Goal: Task Accomplishment & Management: Complete application form

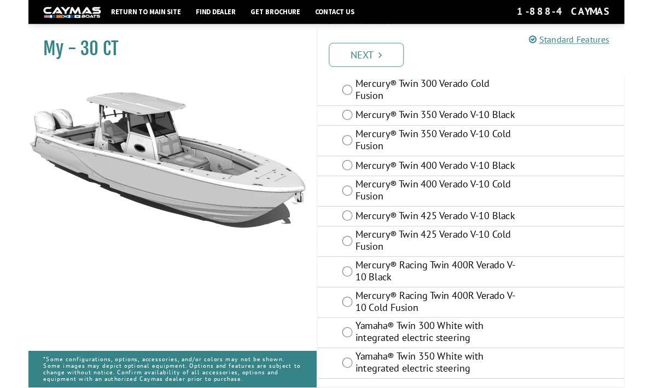
scroll to position [139, 0]
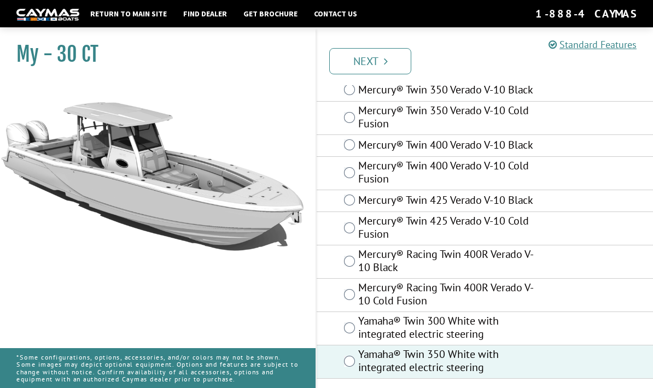
click at [367, 60] on link "Next" at bounding box center [370, 61] width 82 height 26
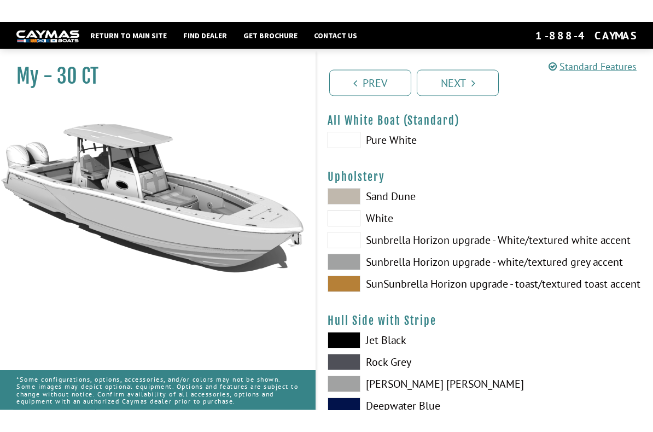
scroll to position [0, 0]
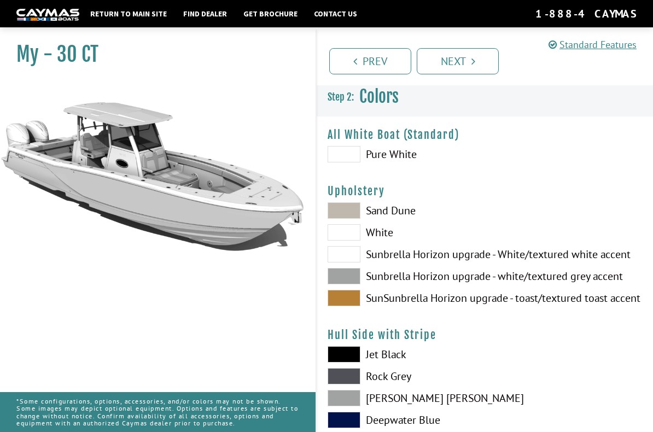
click at [346, 159] on span at bounding box center [343, 154] width 33 height 16
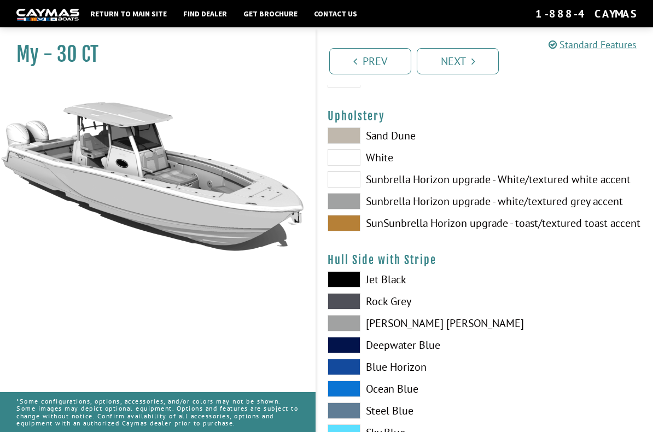
scroll to position [83, 0]
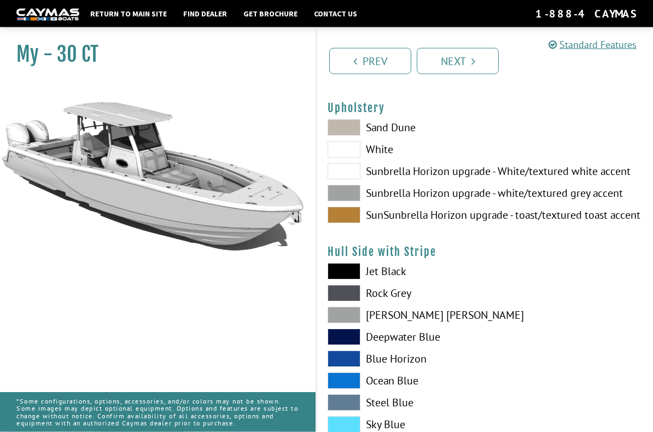
click at [344, 193] on span at bounding box center [343, 193] width 33 height 16
click at [338, 154] on span at bounding box center [343, 149] width 33 height 16
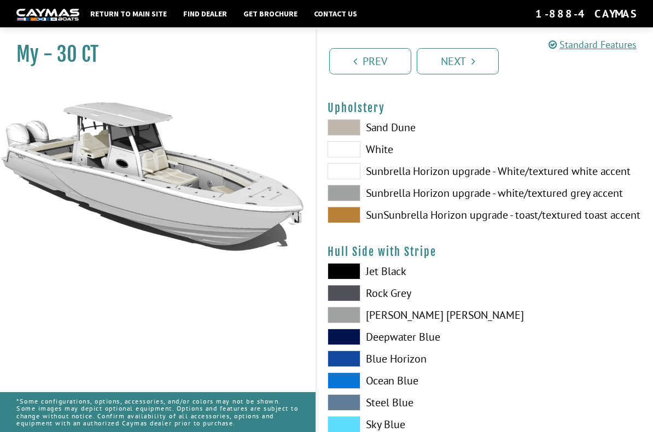
click at [345, 128] on span at bounding box center [343, 127] width 33 height 16
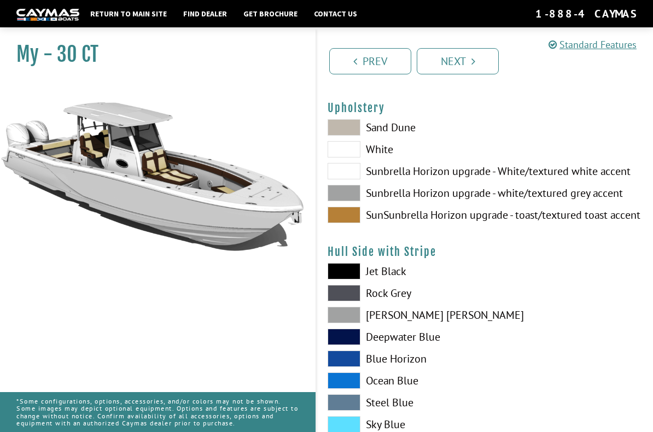
click at [349, 157] on span at bounding box center [343, 149] width 33 height 16
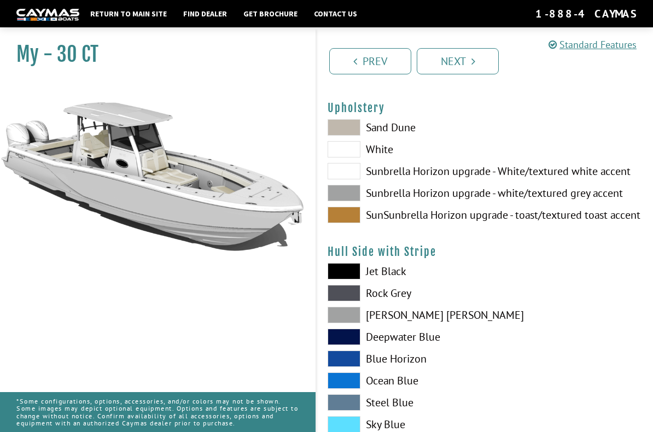
click at [343, 215] on span at bounding box center [343, 215] width 33 height 16
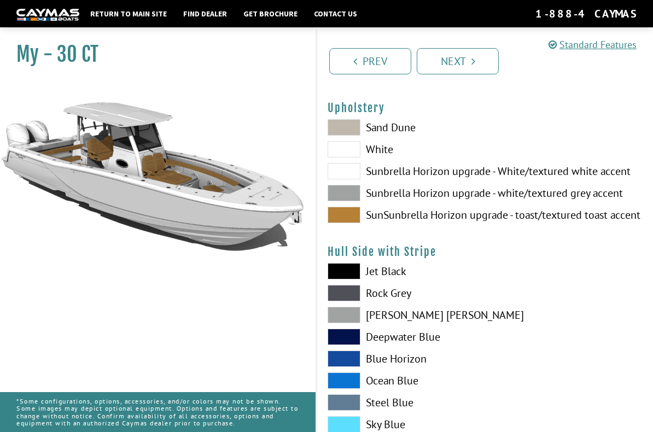
click at [343, 200] on span at bounding box center [343, 193] width 33 height 16
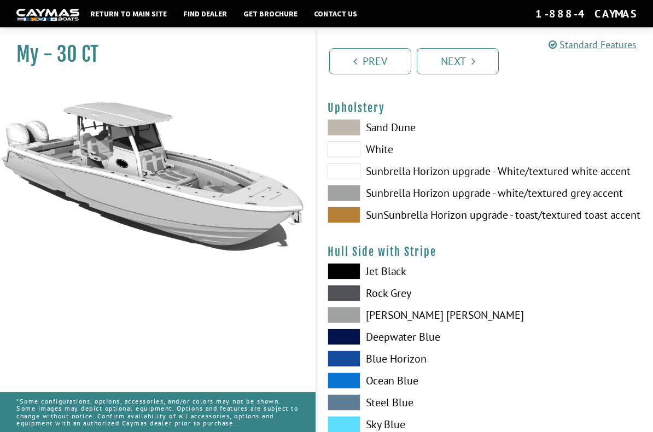
click at [342, 176] on span at bounding box center [343, 171] width 33 height 16
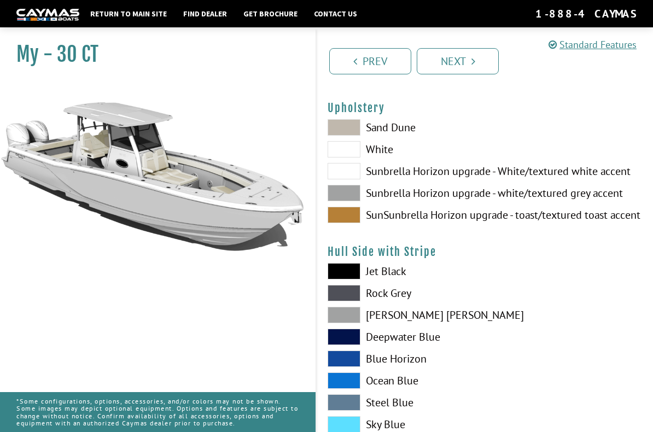
click at [342, 197] on span at bounding box center [343, 193] width 33 height 16
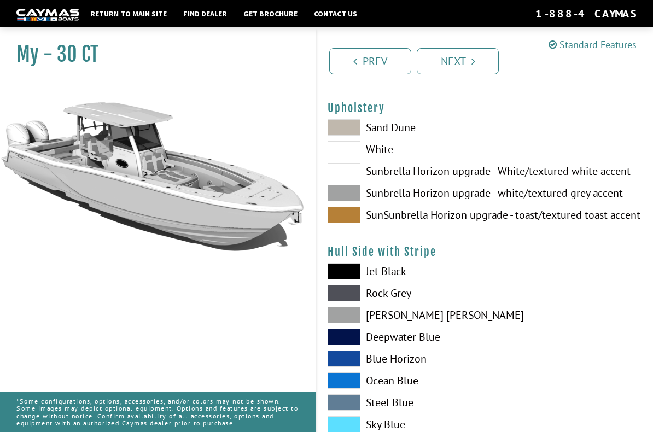
click at [337, 154] on span at bounding box center [343, 149] width 33 height 16
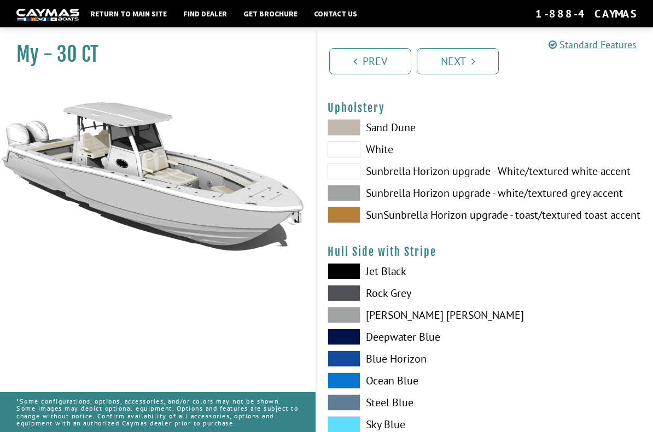
click at [348, 179] on span at bounding box center [343, 171] width 33 height 16
click at [342, 193] on span at bounding box center [343, 193] width 33 height 16
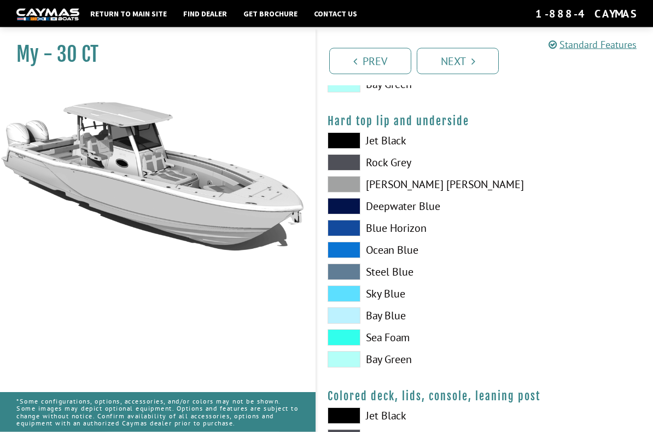
scroll to position [1039, 0]
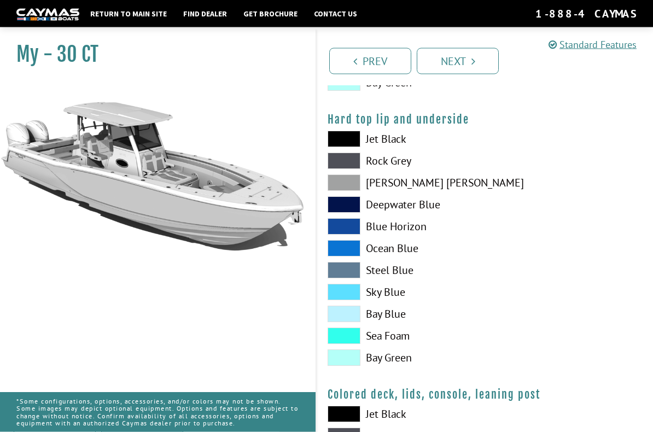
click at [345, 235] on span at bounding box center [343, 227] width 33 height 16
click at [340, 213] on span at bounding box center [343, 204] width 33 height 16
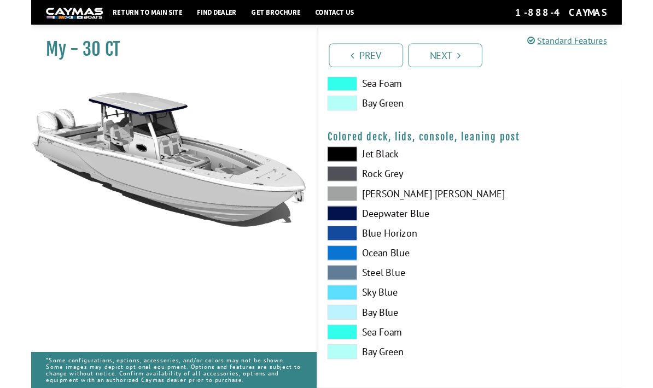
scroll to position [1329, 0]
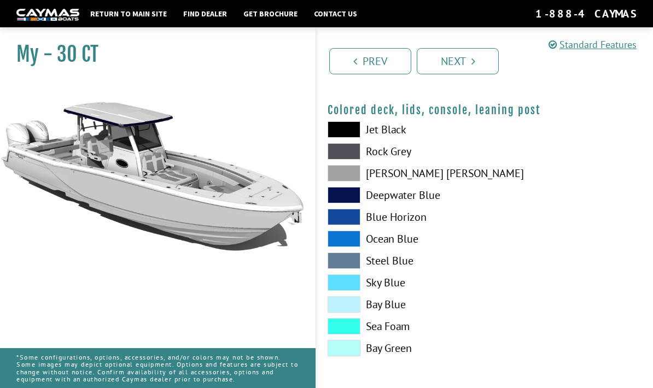
click at [336, 132] on span at bounding box center [343, 129] width 33 height 16
click at [344, 175] on span at bounding box center [343, 173] width 33 height 16
click at [344, 309] on span at bounding box center [343, 304] width 33 height 16
click at [460, 63] on link "Next" at bounding box center [457, 61] width 82 height 26
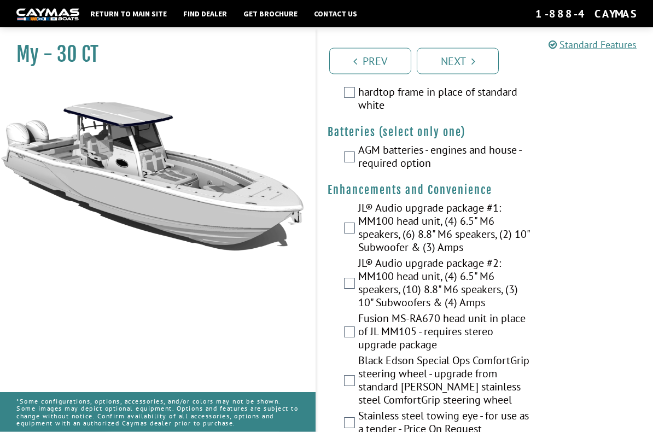
scroll to position [368, 0]
click at [349, 169] on div "AGM batteries - engines and house - required option" at bounding box center [484, 157] width 336 height 29
click at [345, 172] on div "AGM batteries - engines and house - required option" at bounding box center [484, 157] width 336 height 29
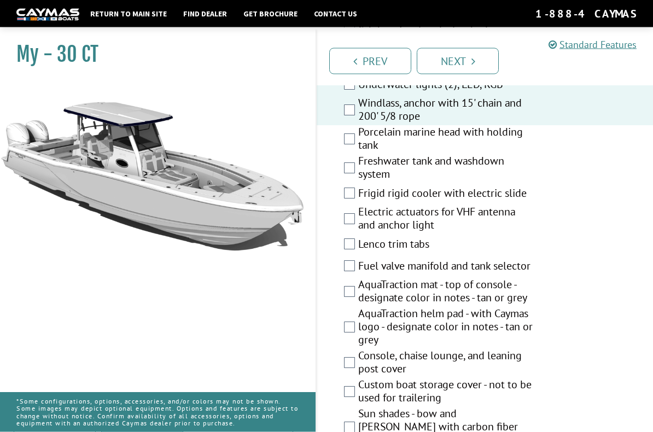
scroll to position [969, 0]
click at [346, 152] on div "Porcelain marine head with holding tank" at bounding box center [484, 139] width 336 height 29
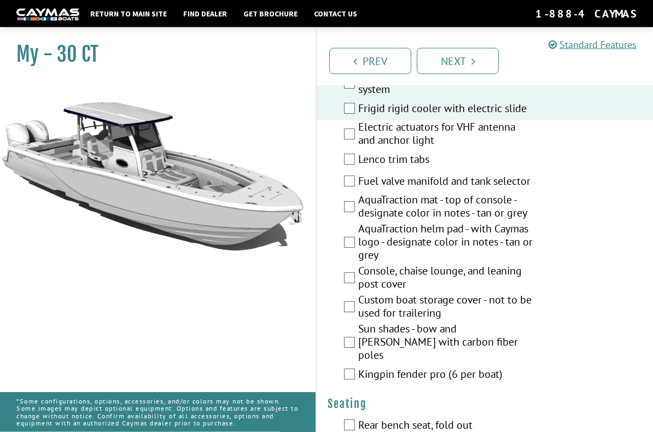
scroll to position [1054, 0]
click at [348, 152] on div "Lenco trim tabs" at bounding box center [484, 160] width 336 height 22
click at [358, 137] on label "Electric actuators for VHF antenna and anchor light" at bounding box center [445, 134] width 175 height 29
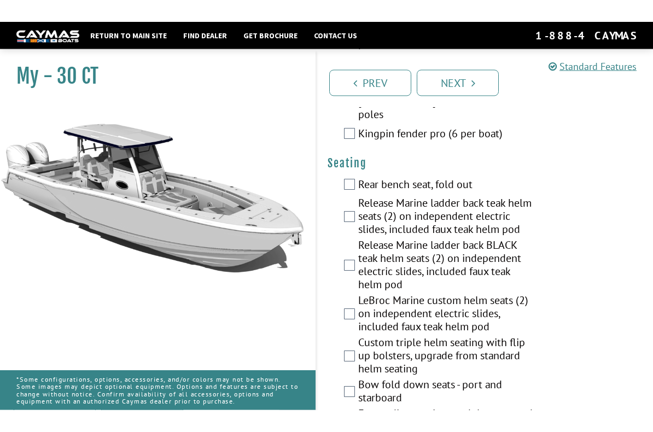
scroll to position [1272, 0]
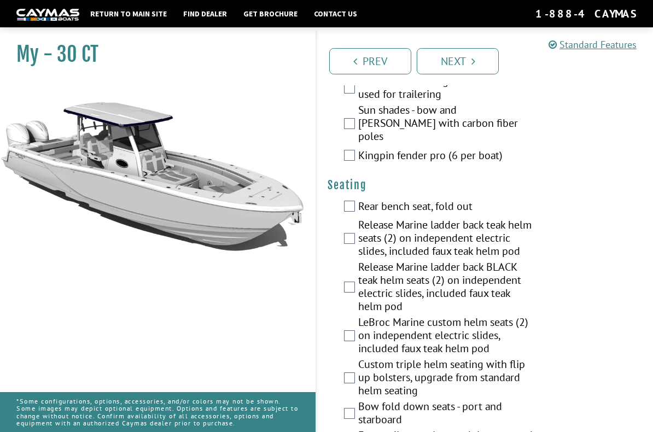
click at [347, 154] on div "Kingpin fender pro (6 per boat)" at bounding box center [484, 156] width 336 height 22
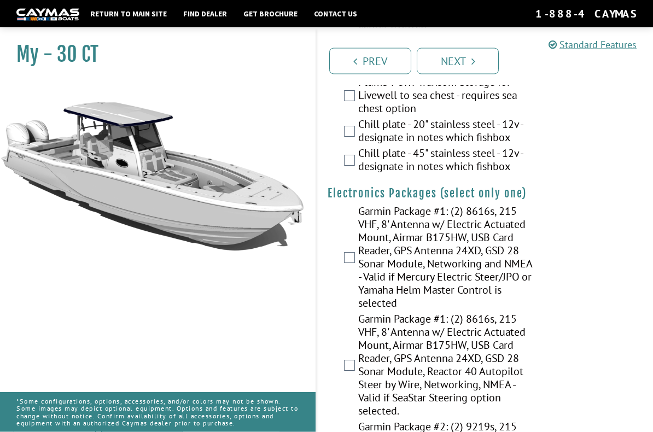
scroll to position [2059, 0]
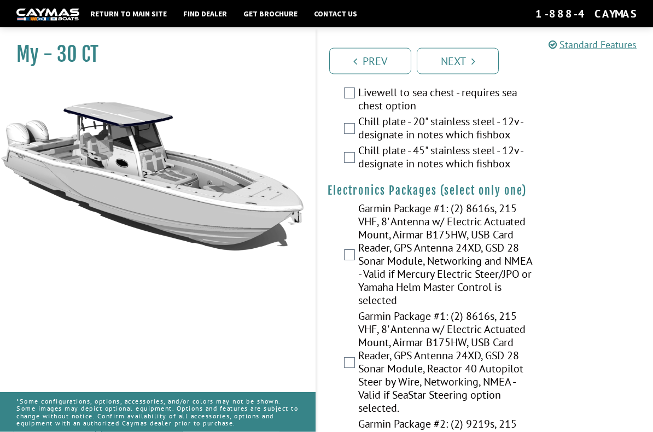
click at [346, 144] on div "Chill plate - 20" stainless steel - 12v - designate in notes which fishbox" at bounding box center [484, 129] width 336 height 29
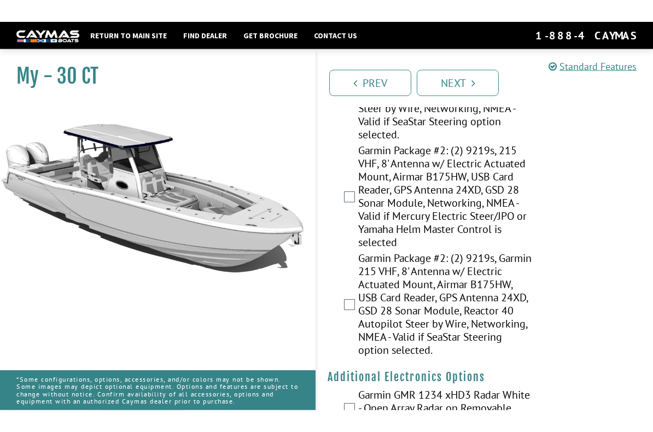
scroll to position [2313, 0]
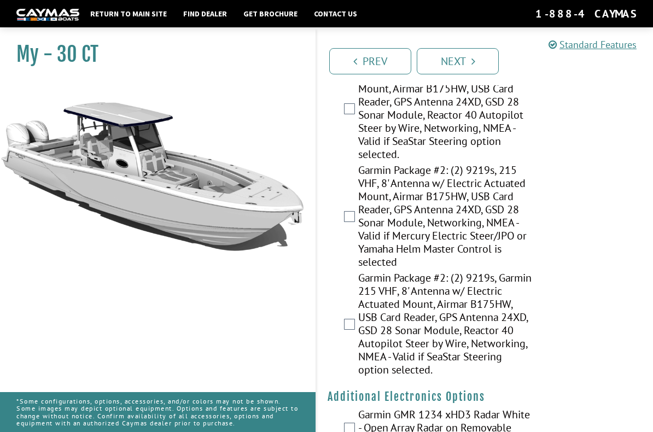
click at [341, 236] on div "Garmin Package #2: (2) 9219s, 215 VHF, 8' Antenna w/ Electric Actuated Mount, A…" at bounding box center [484, 217] width 336 height 108
click at [346, 234] on div "Garmin Package #2: (2) 9219s, 215 VHF, 8' Antenna w/ Electric Actuated Mount, A…" at bounding box center [484, 217] width 336 height 108
click at [344, 236] on div "Garmin Package #2: (2) 9219s, 215 VHF, 8' Antenna w/ Electric Actuated Mount, A…" at bounding box center [484, 217] width 336 height 108
click at [358, 234] on label "Garmin Package #2: (2) 9219s, 215 VHF, 8' Antenna w/ Electric Actuated Mount, A…" at bounding box center [445, 217] width 175 height 108
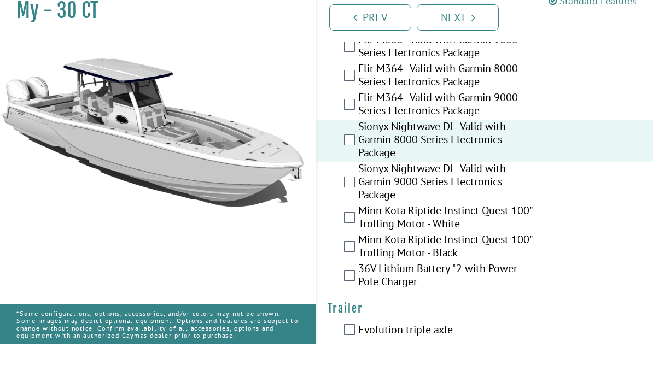
scroll to position [3212, 0]
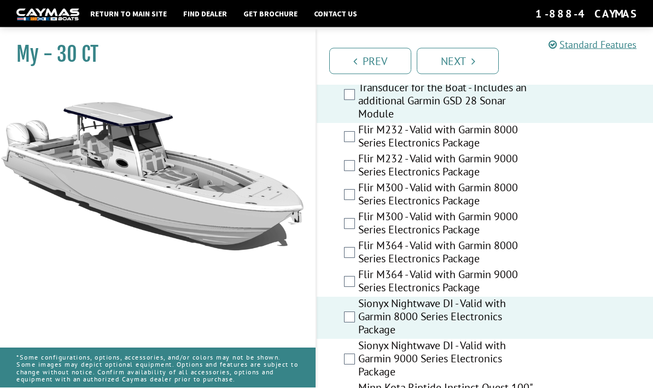
click at [449, 58] on link "Next" at bounding box center [457, 61] width 82 height 26
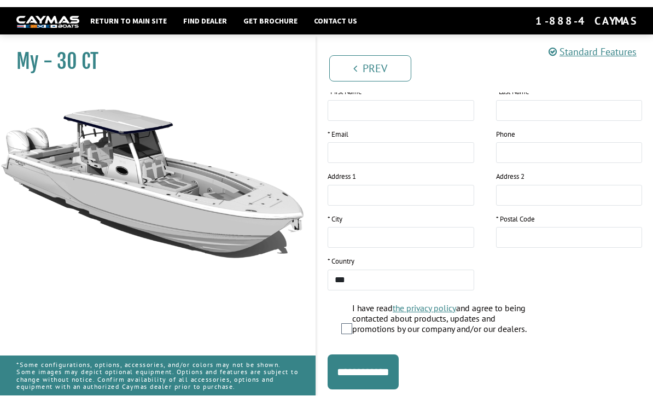
scroll to position [0, 0]
